Goal: Navigation & Orientation: Find specific page/section

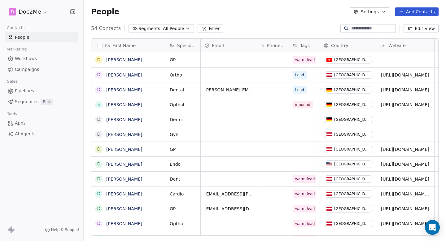
scroll to position [212, 362]
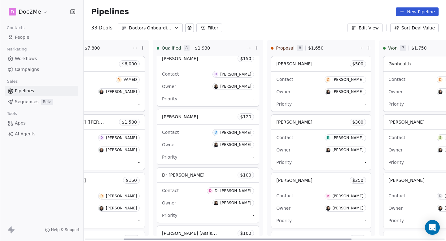
scroll to position [0, 65]
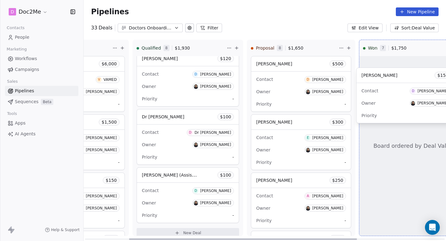
drag, startPoint x: 165, startPoint y: 86, endPoint x: 378, endPoint y: 102, distance: 214.1
